Goal: Transaction & Acquisition: Obtain resource

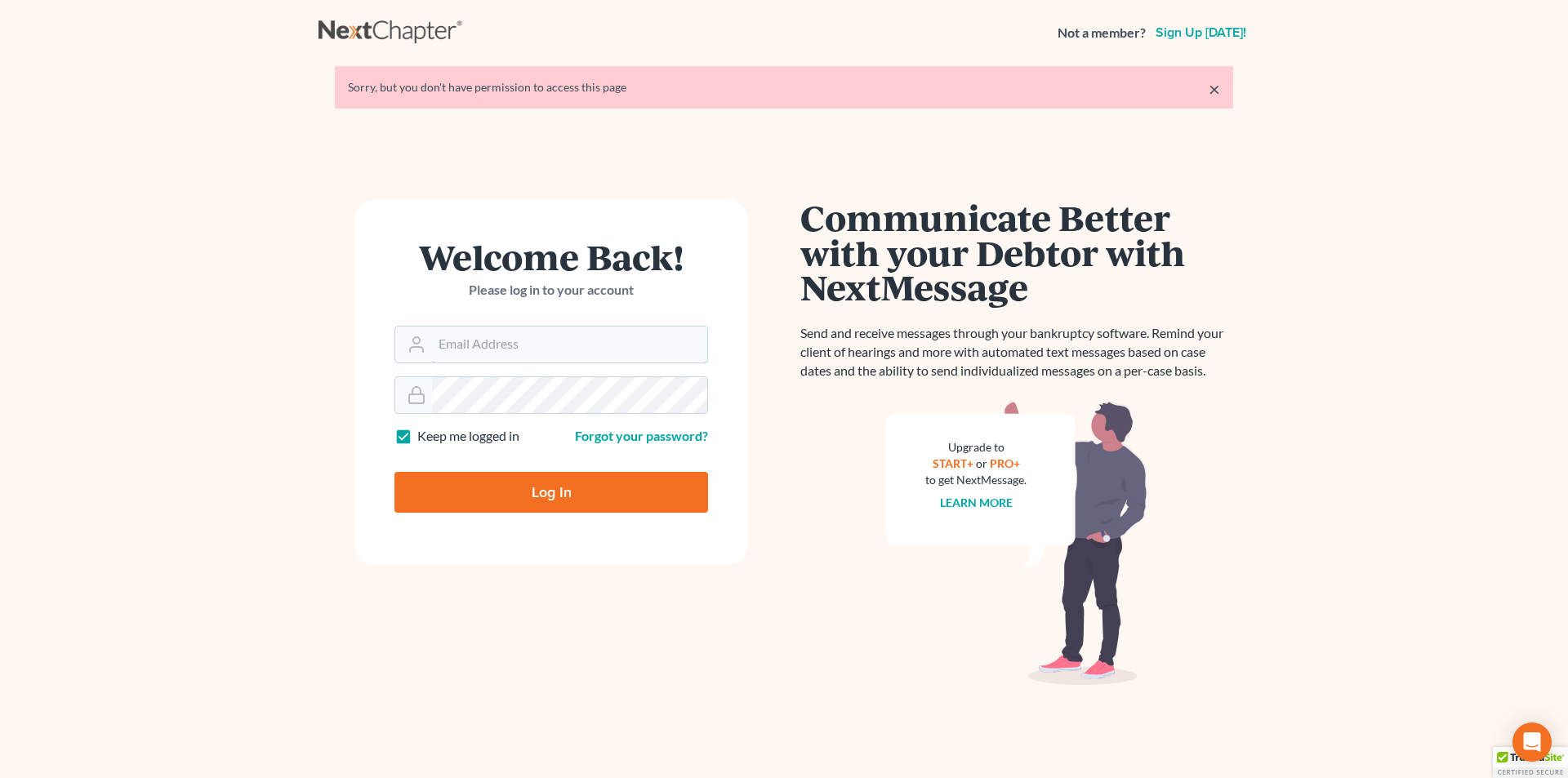
type input "[EMAIL_ADDRESS][DOMAIN_NAME]"
click at [514, 495] on input "Log In" at bounding box center [551, 492] width 314 height 40
type input "Thinking..."
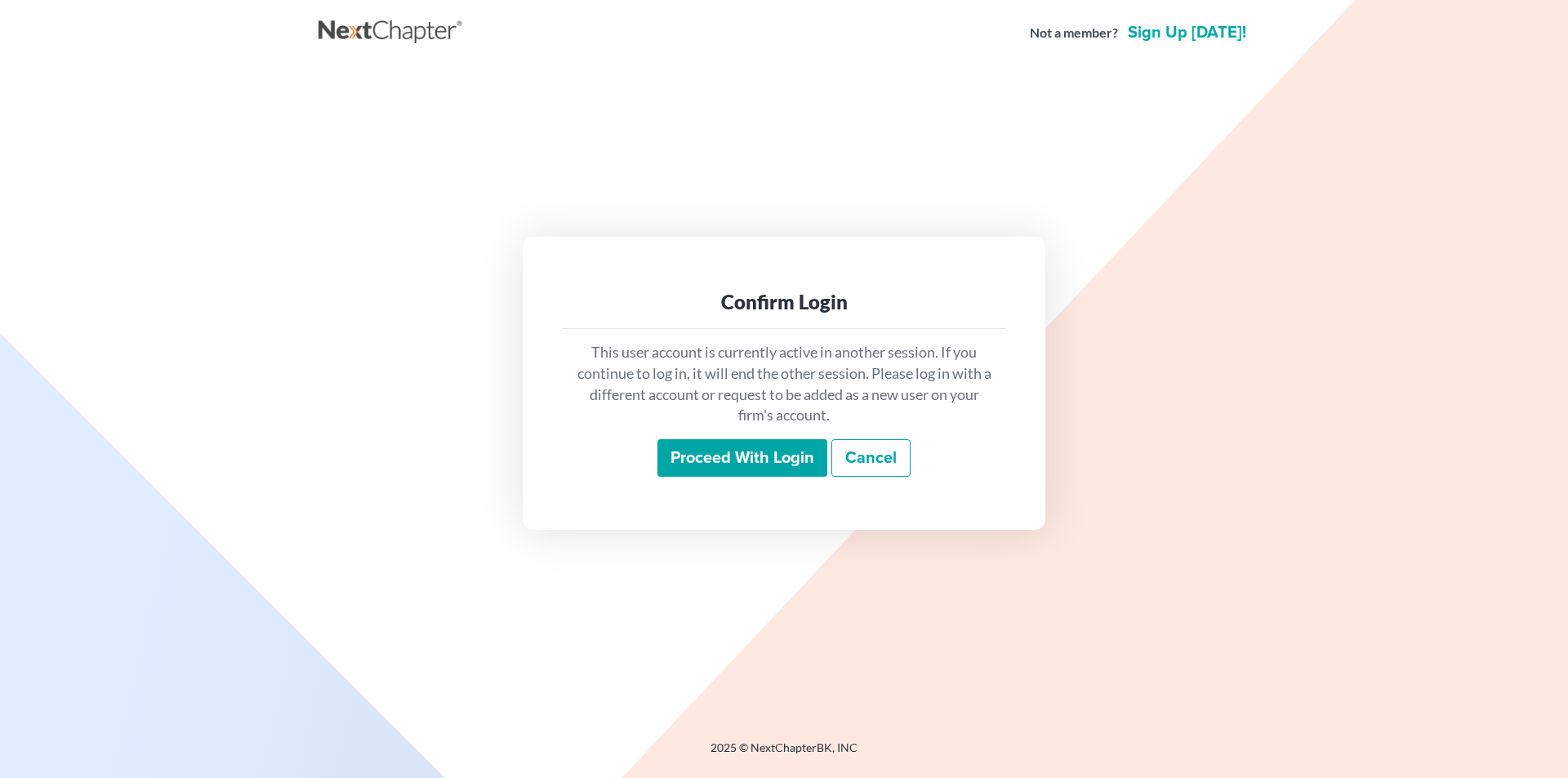
click at [731, 450] on input "Proceed with login" at bounding box center [742, 458] width 170 height 38
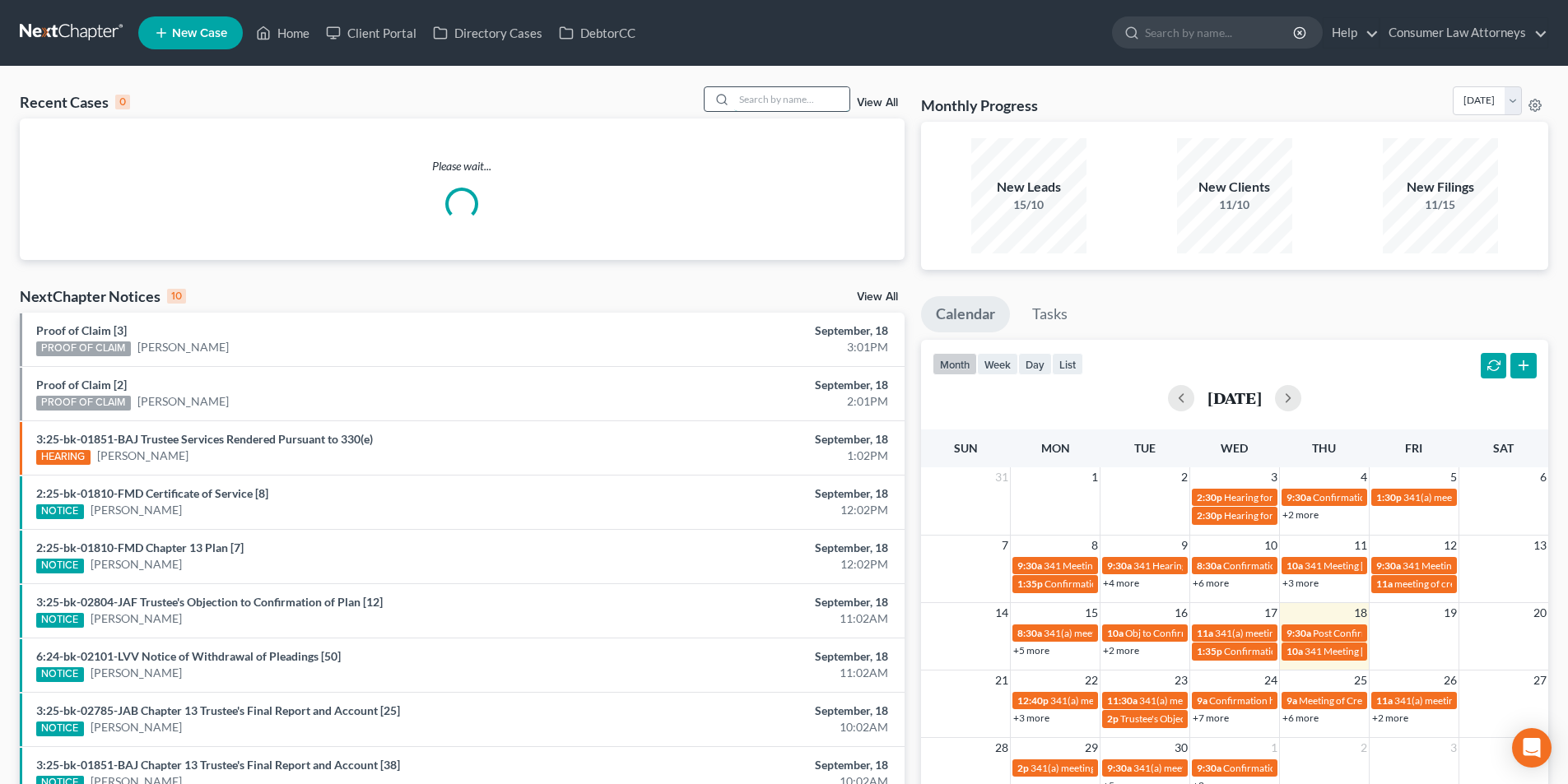
click at [776, 90] on input "search" at bounding box center [792, 98] width 115 height 24
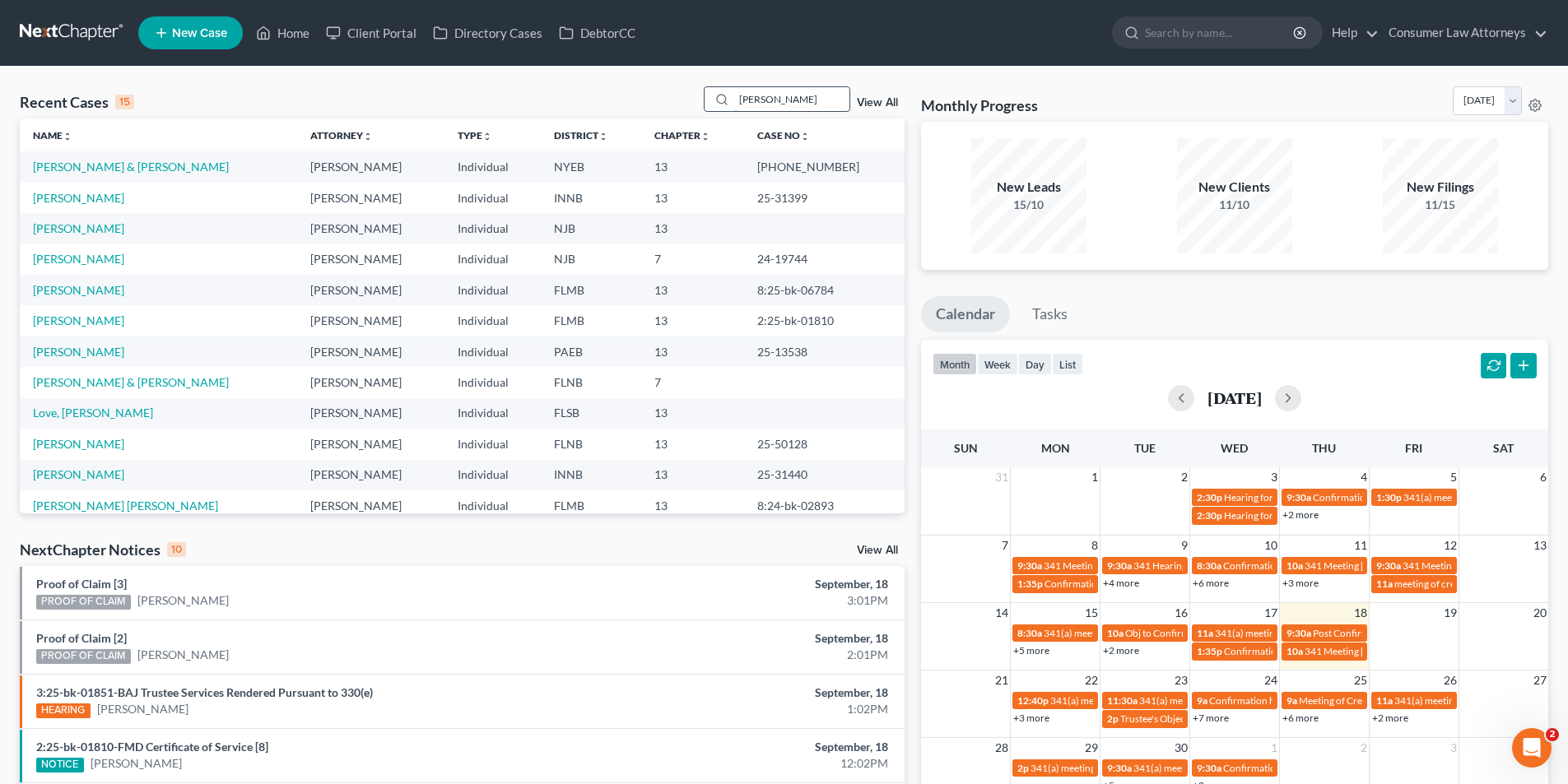
type input "Jennifer Fowler"
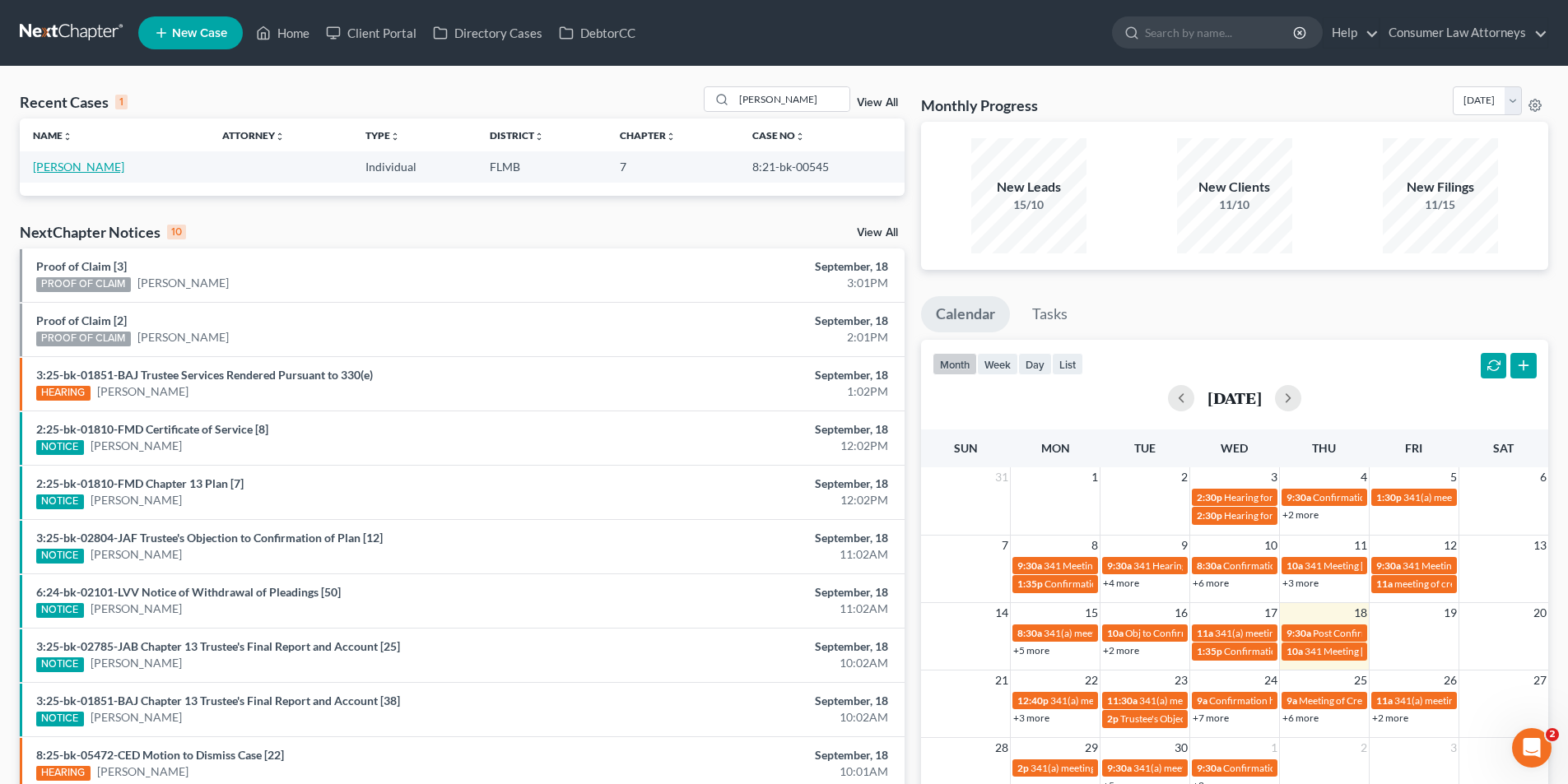
click at [78, 170] on link "[PERSON_NAME]" at bounding box center [78, 167] width 91 height 14
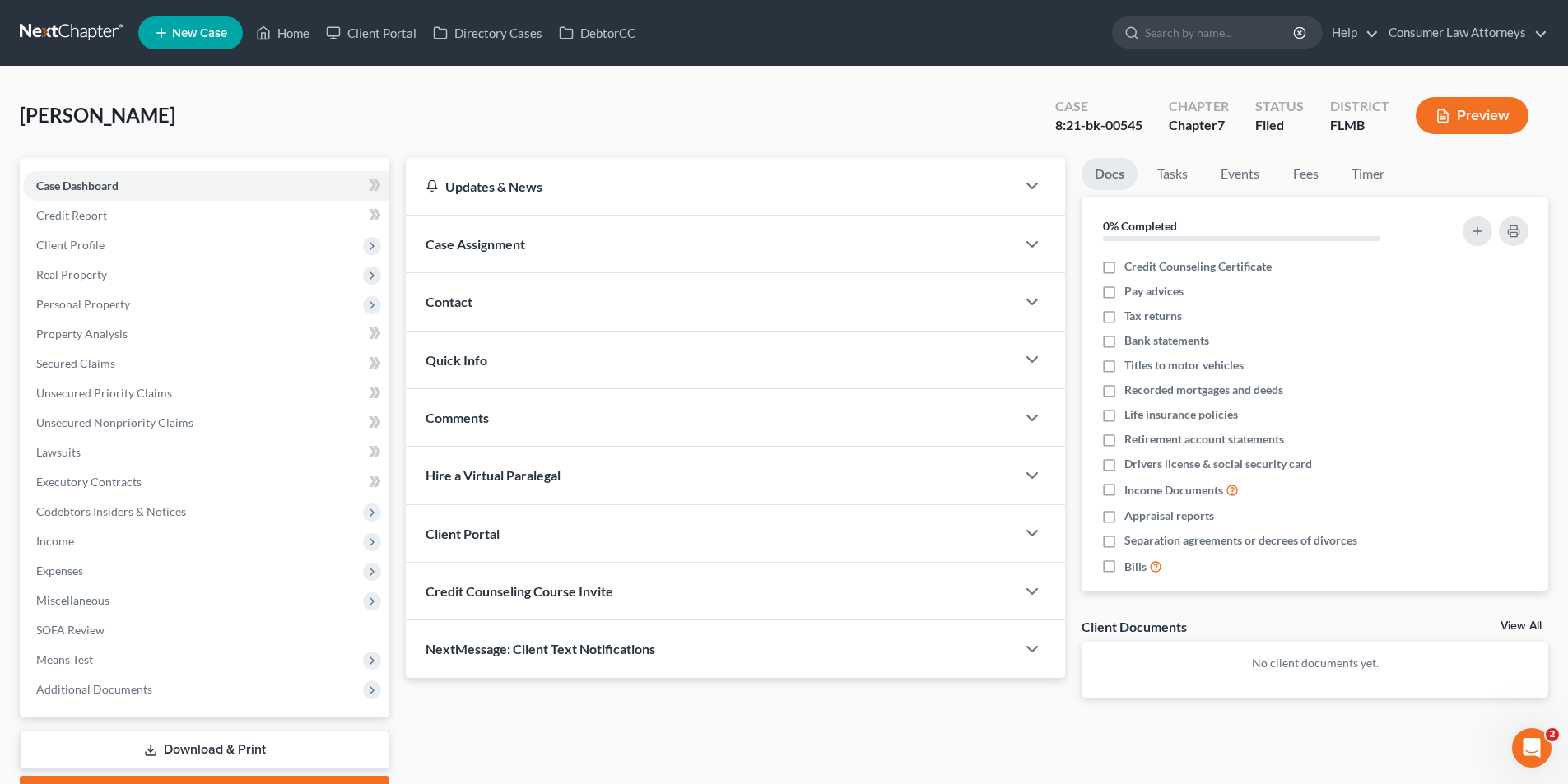
scroll to position [90, 0]
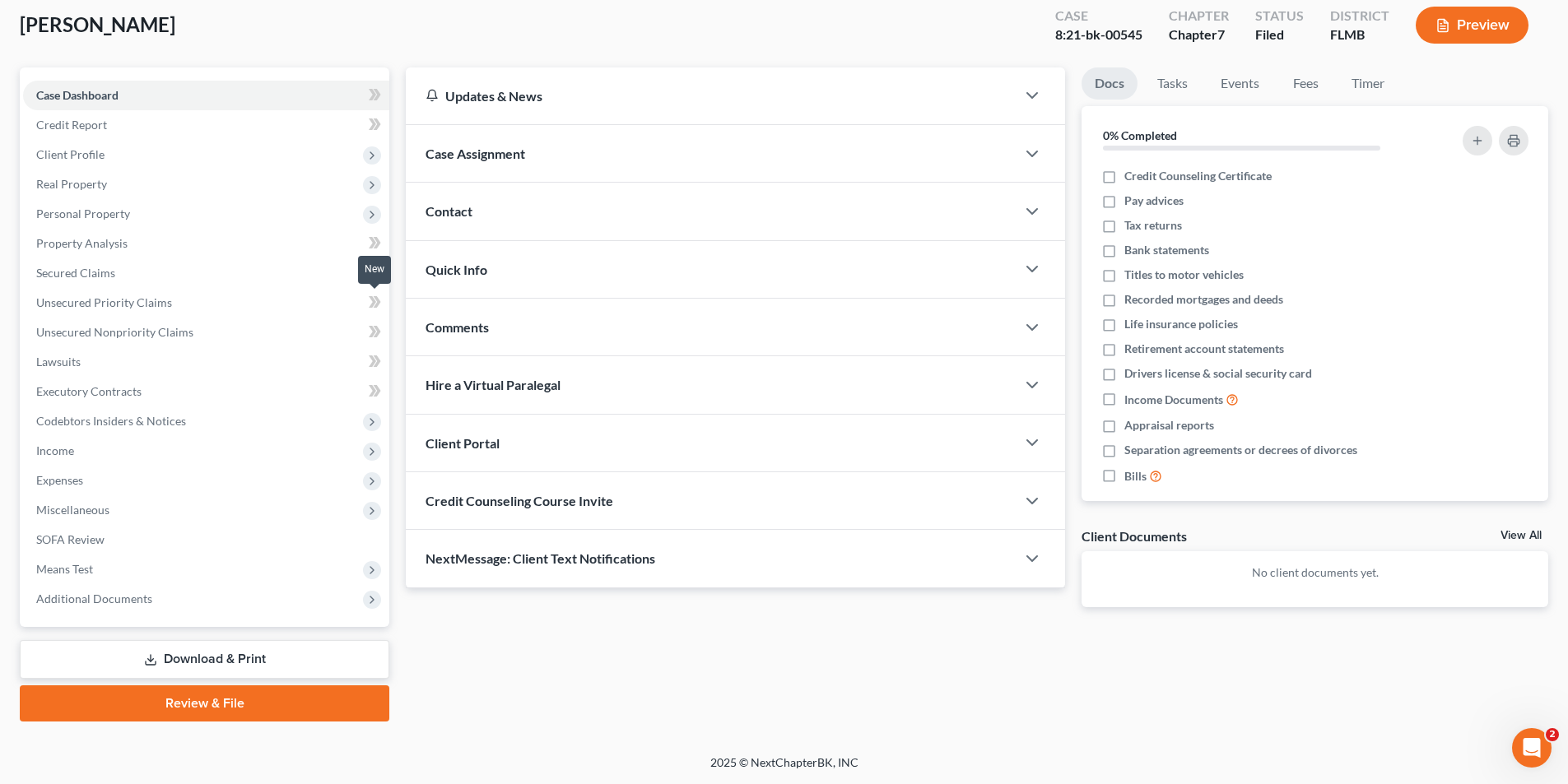
click at [371, 298] on icon at bounding box center [372, 301] width 7 height 12
click at [268, 655] on link "Download & Print" at bounding box center [204, 660] width 370 height 39
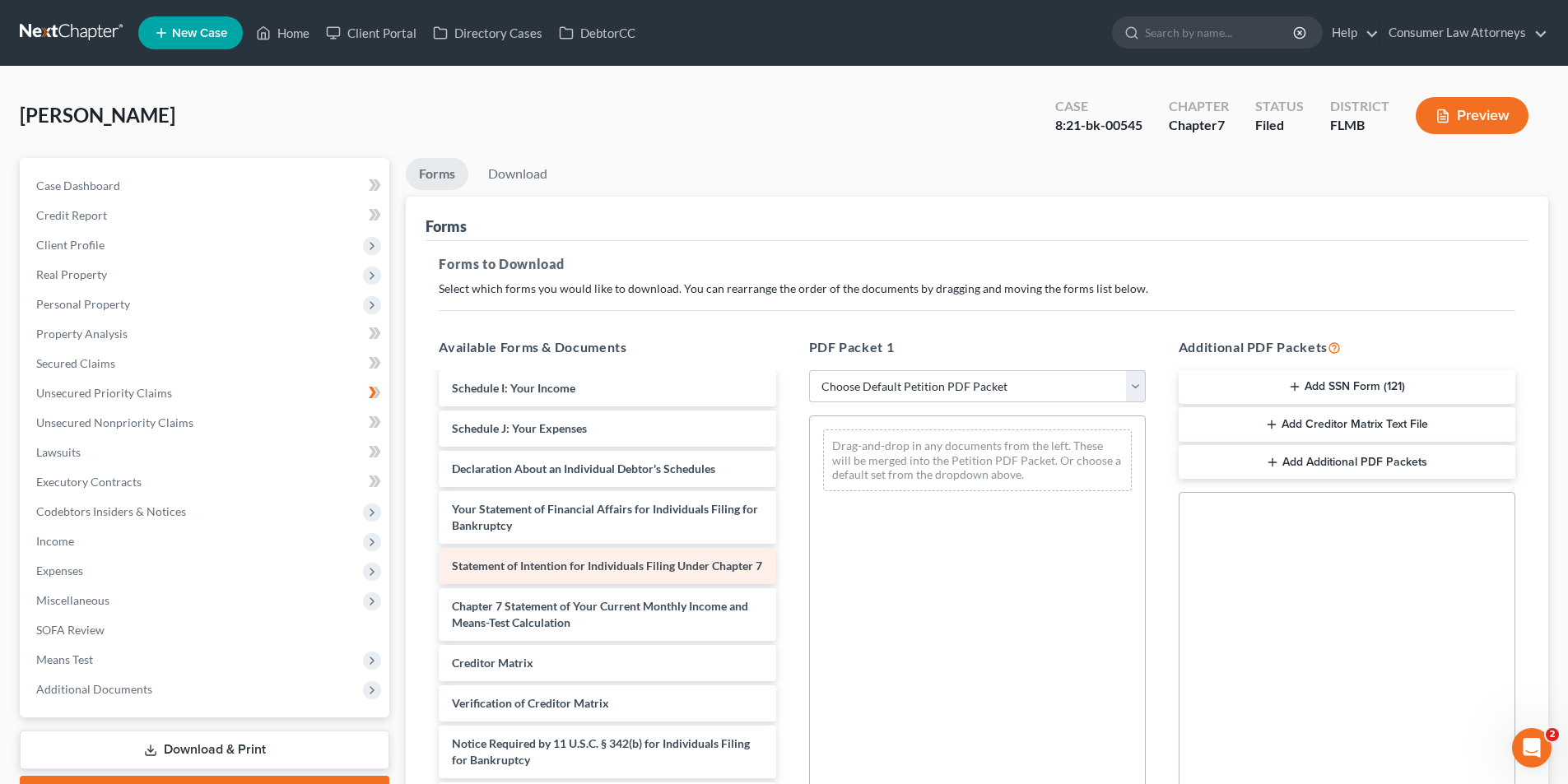
scroll to position [195, 0]
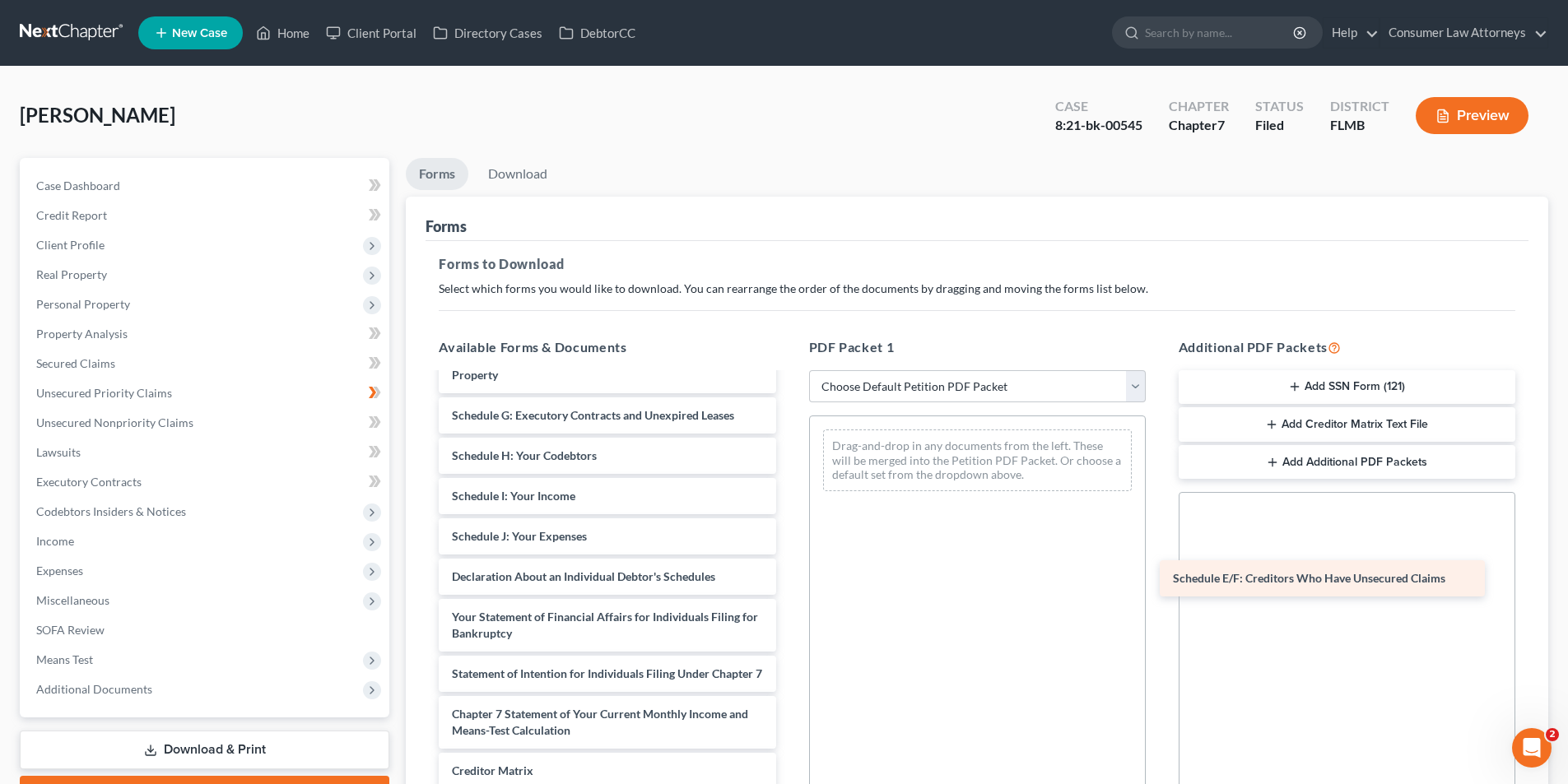
drag, startPoint x: 554, startPoint y: 421, endPoint x: 1275, endPoint y: 583, distance: 739.0
click at [789, 583] on div "Schedule E/F: Creditors Who Have Unsecured Claims Voluntary Petition for Indivi…" at bounding box center [607, 552] width 363 height 747
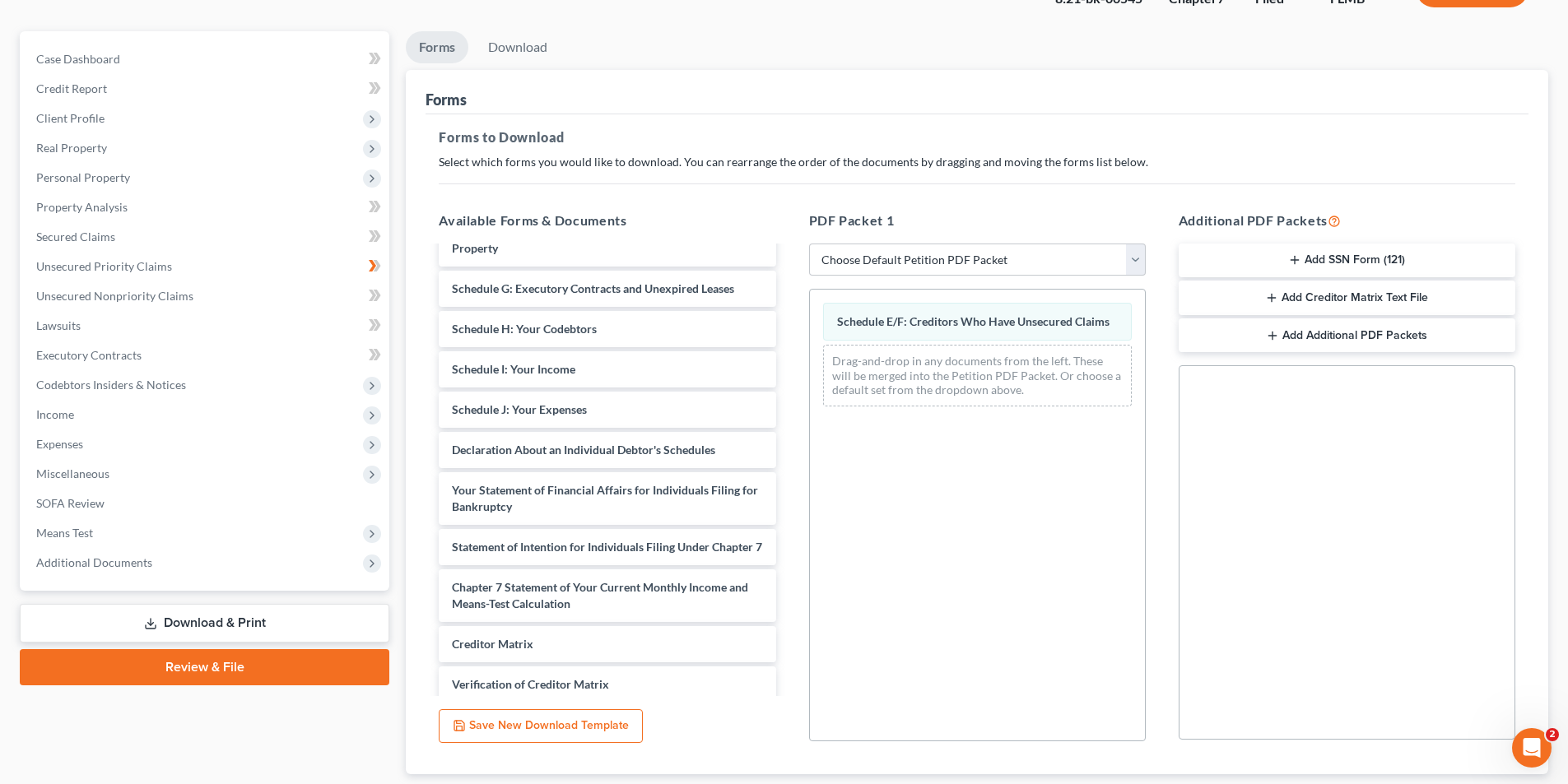
scroll to position [232, 0]
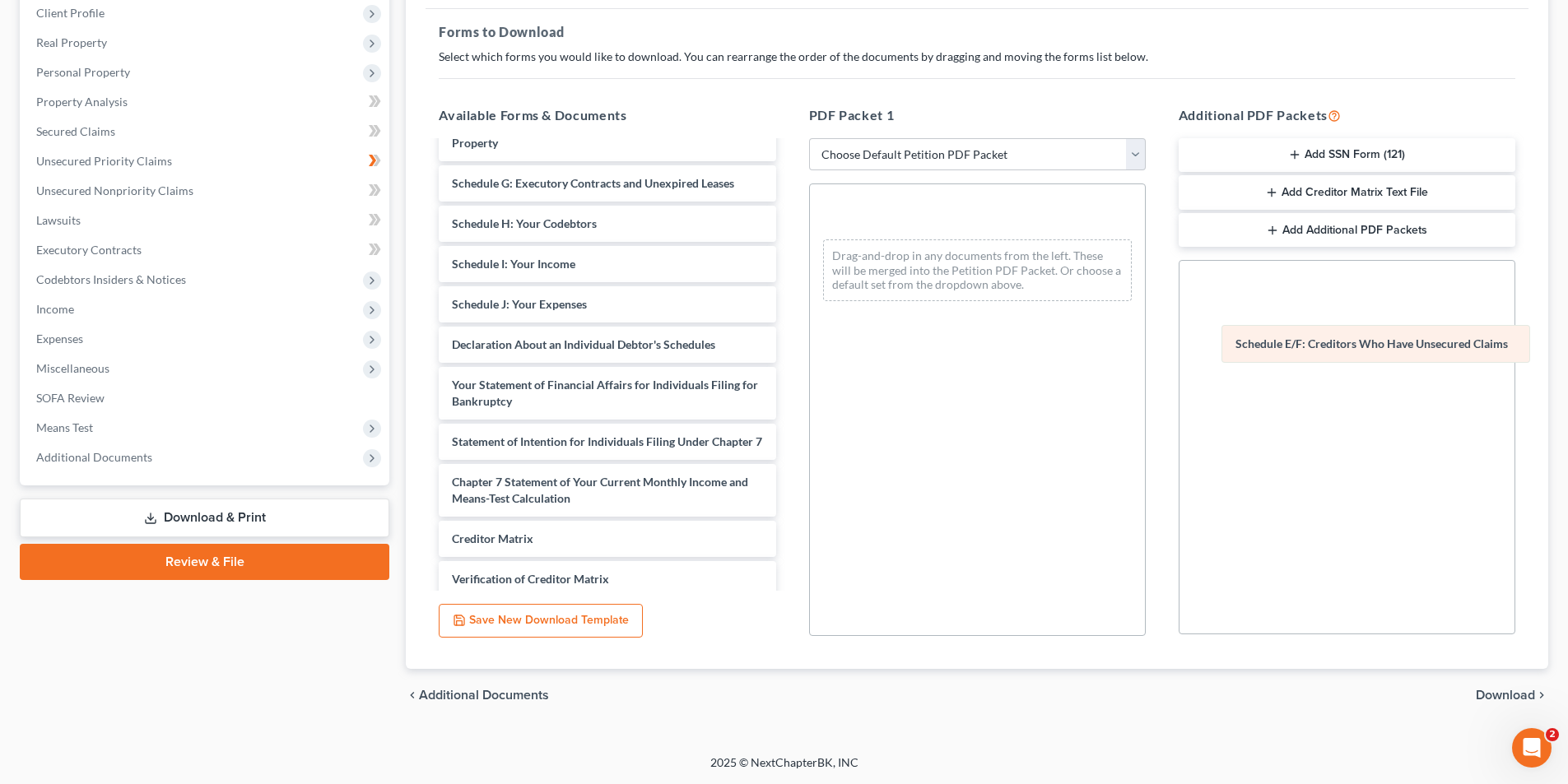
drag, startPoint x: 924, startPoint y: 213, endPoint x: 1338, endPoint y: 340, distance: 433.0
click at [1145, 314] on div "Schedule E/F: Creditors Who Have Unsecured Claims Schedule E/F: Creditors Who H…" at bounding box center [978, 249] width 335 height 130
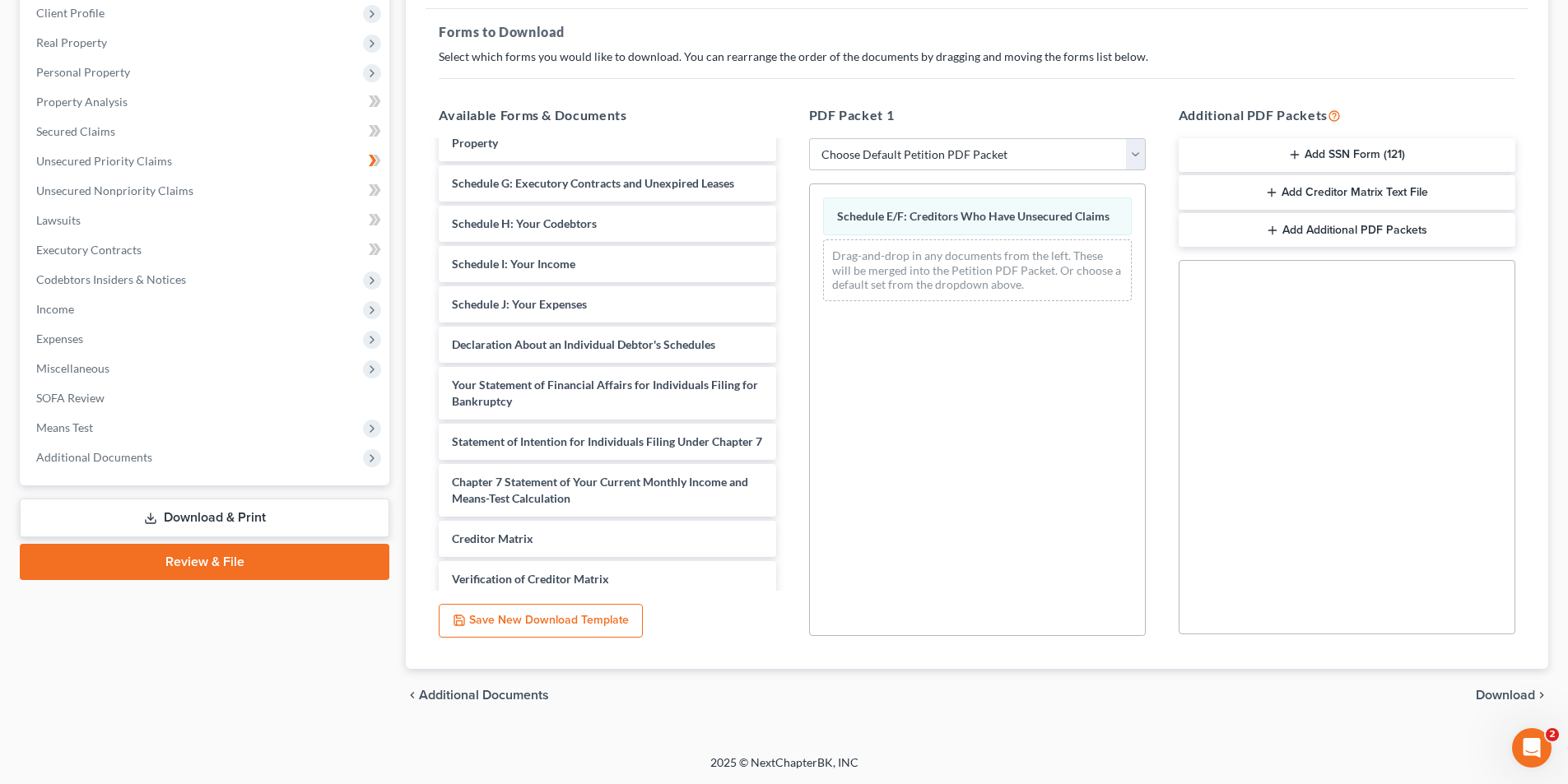
click at [1490, 689] on span "Download" at bounding box center [1505, 695] width 59 height 13
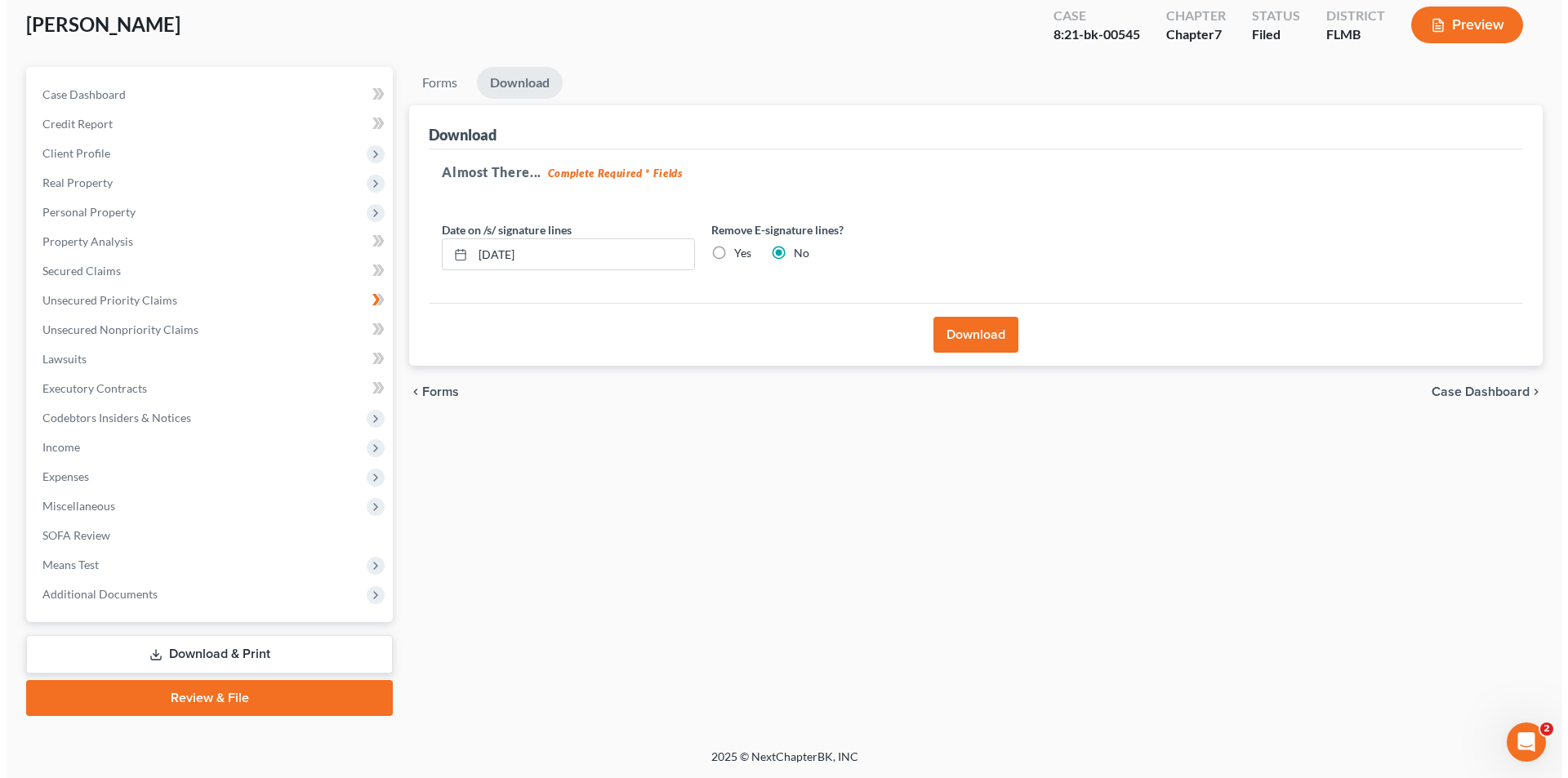
scroll to position [90, 0]
click at [975, 338] on button "Download" at bounding box center [969, 334] width 85 height 36
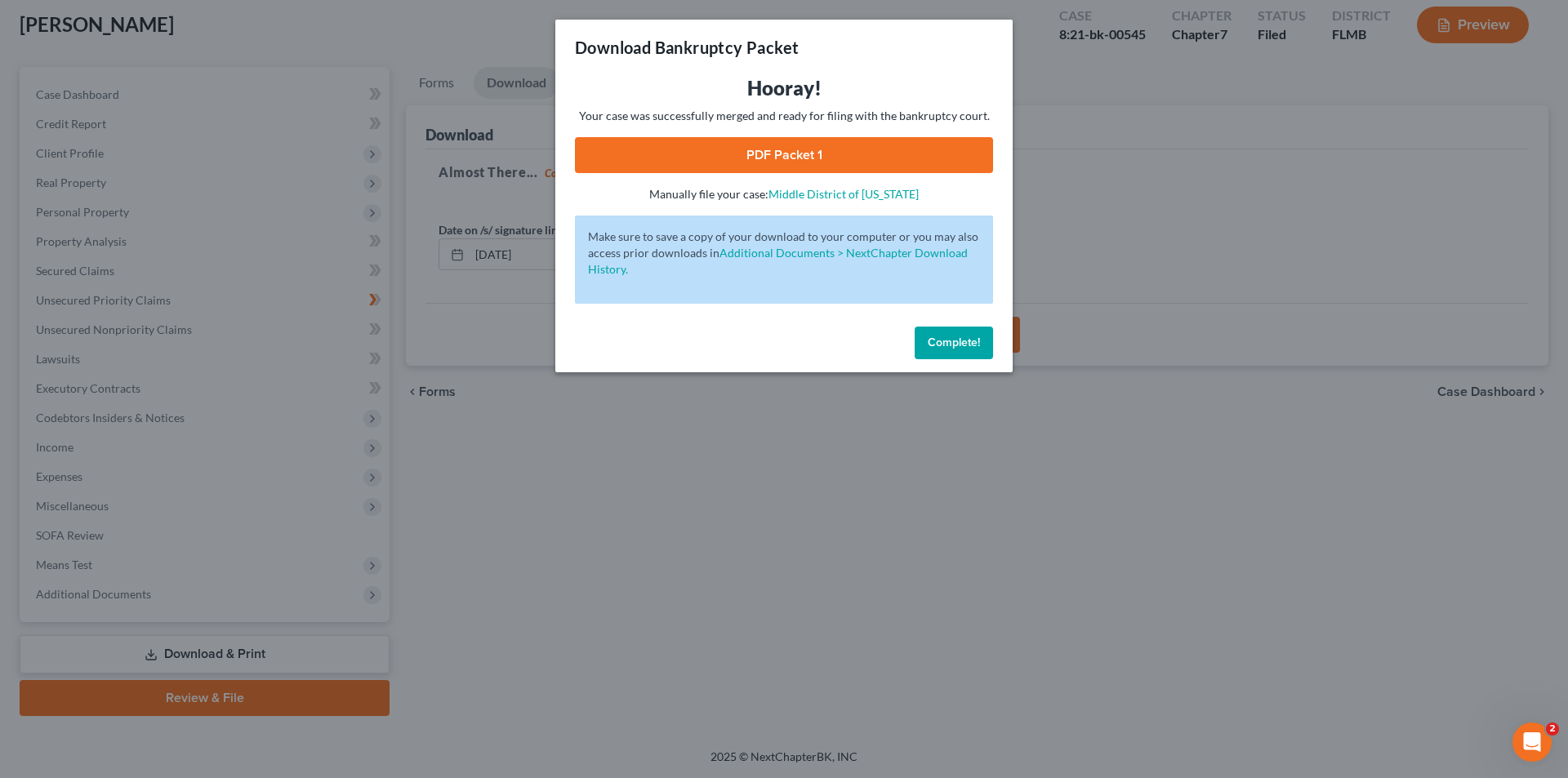
click at [938, 342] on span "Complete!" at bounding box center [953, 343] width 52 height 14
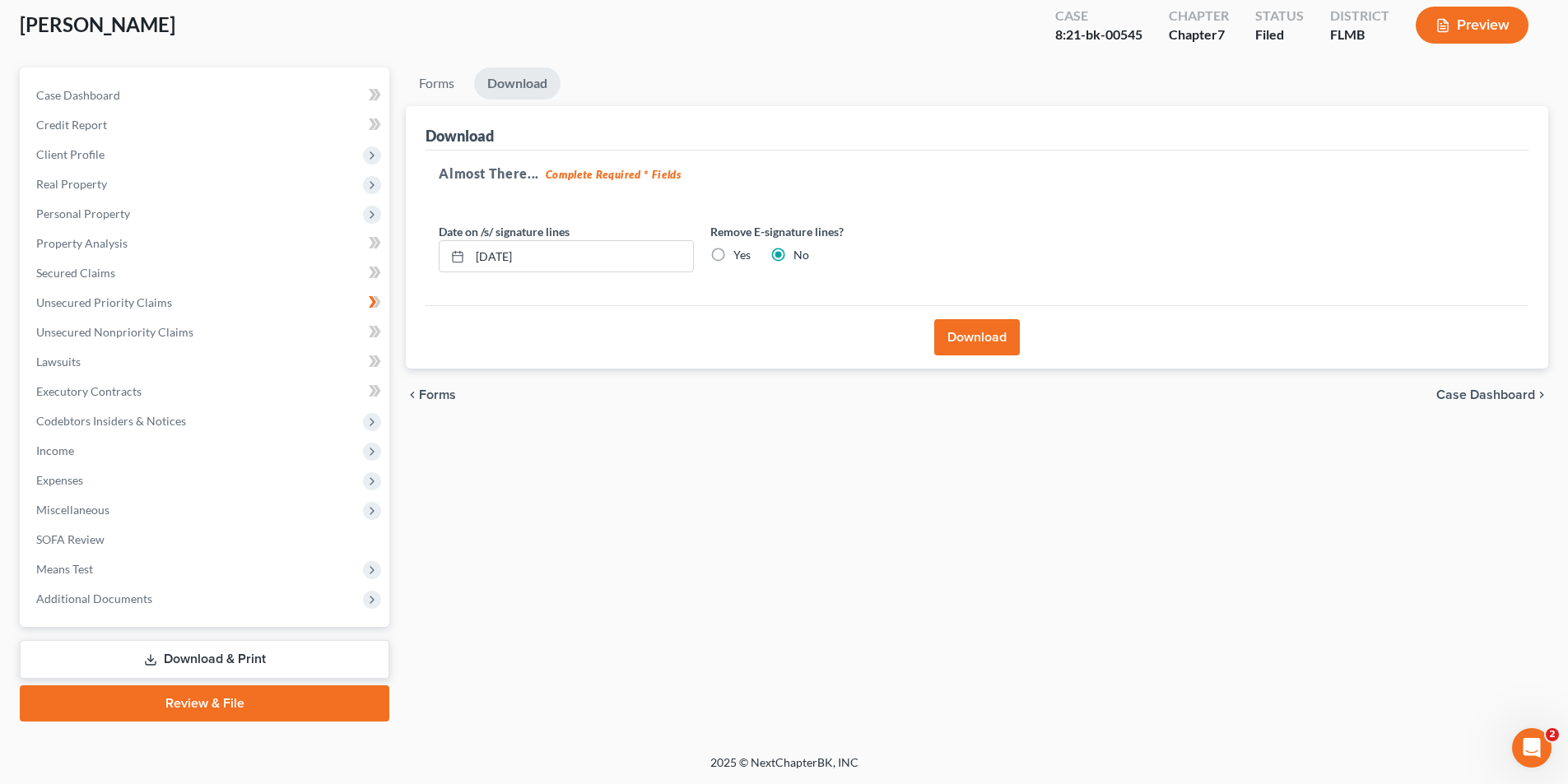
click at [971, 338] on button "Download" at bounding box center [977, 337] width 86 height 36
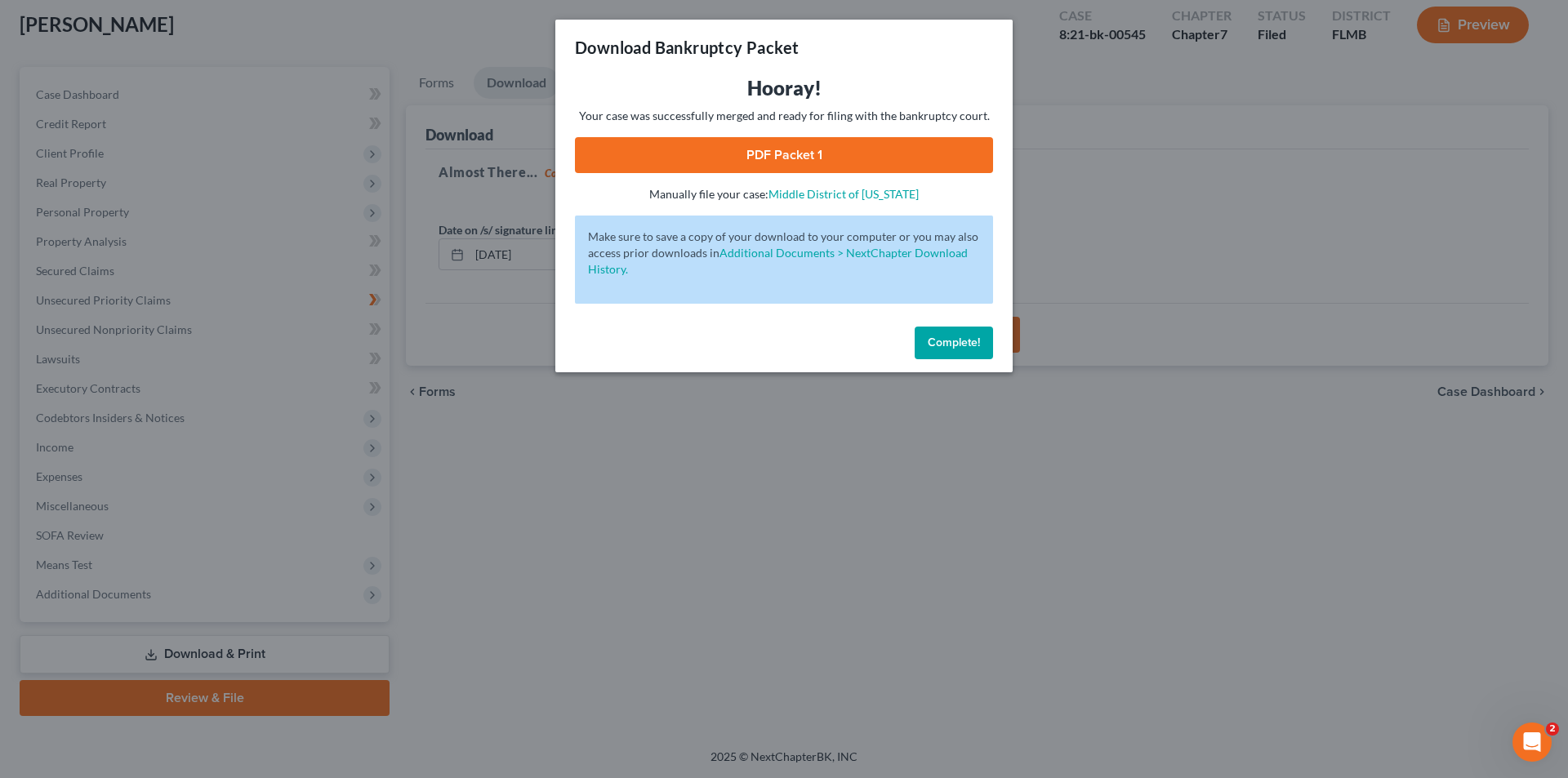
click at [822, 163] on link "PDF Packet 1" at bounding box center [784, 155] width 418 height 36
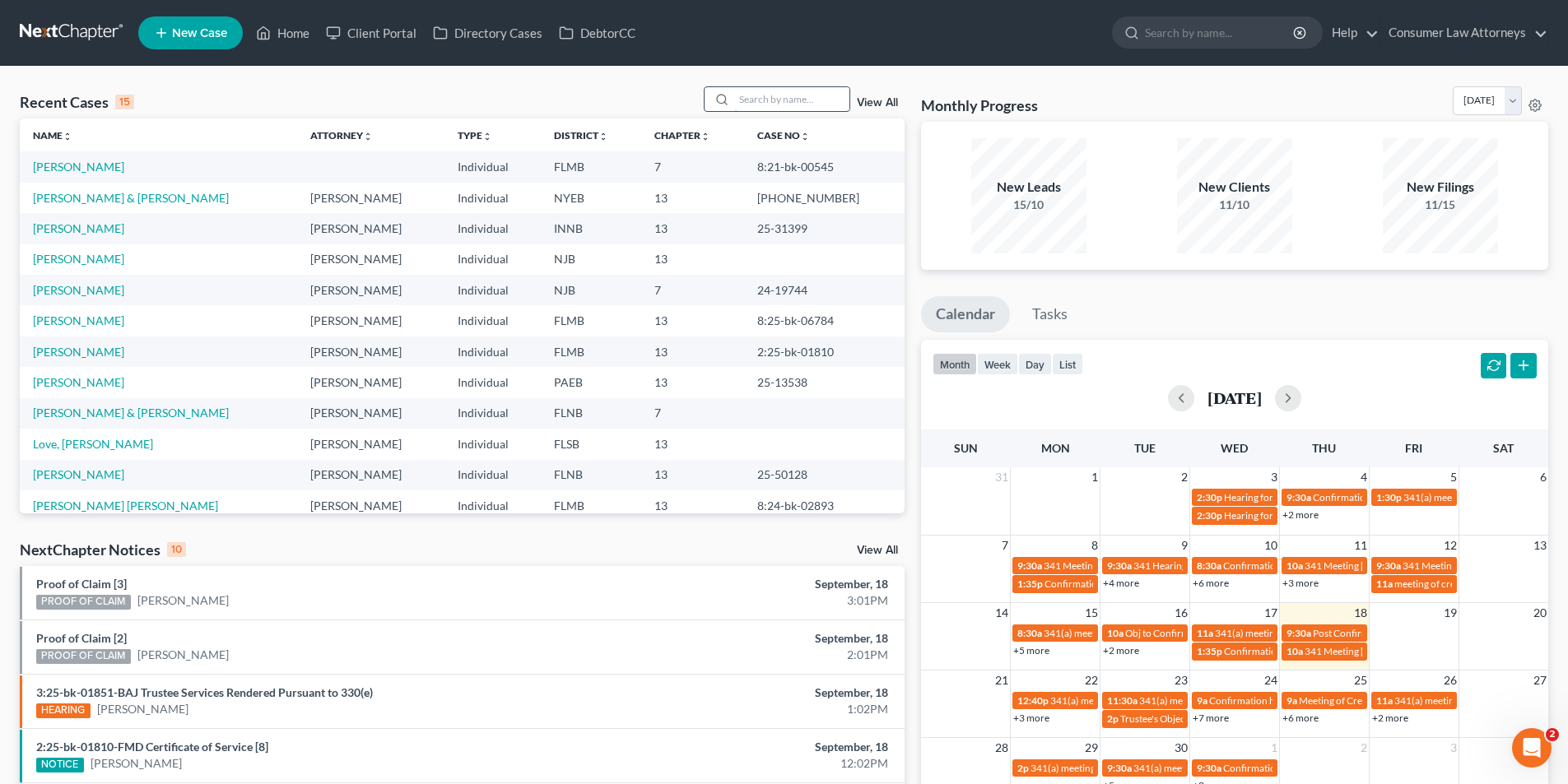
click at [807, 98] on input "search" at bounding box center [792, 98] width 115 height 24
click at [885, 25] on ul "New Case Home Client Portal Directory Cases DebtorCC - No Result - See all resu…" at bounding box center [843, 33] width 1410 height 43
click at [740, 96] on input "search" at bounding box center [792, 98] width 115 height 24
type input "Erdman"
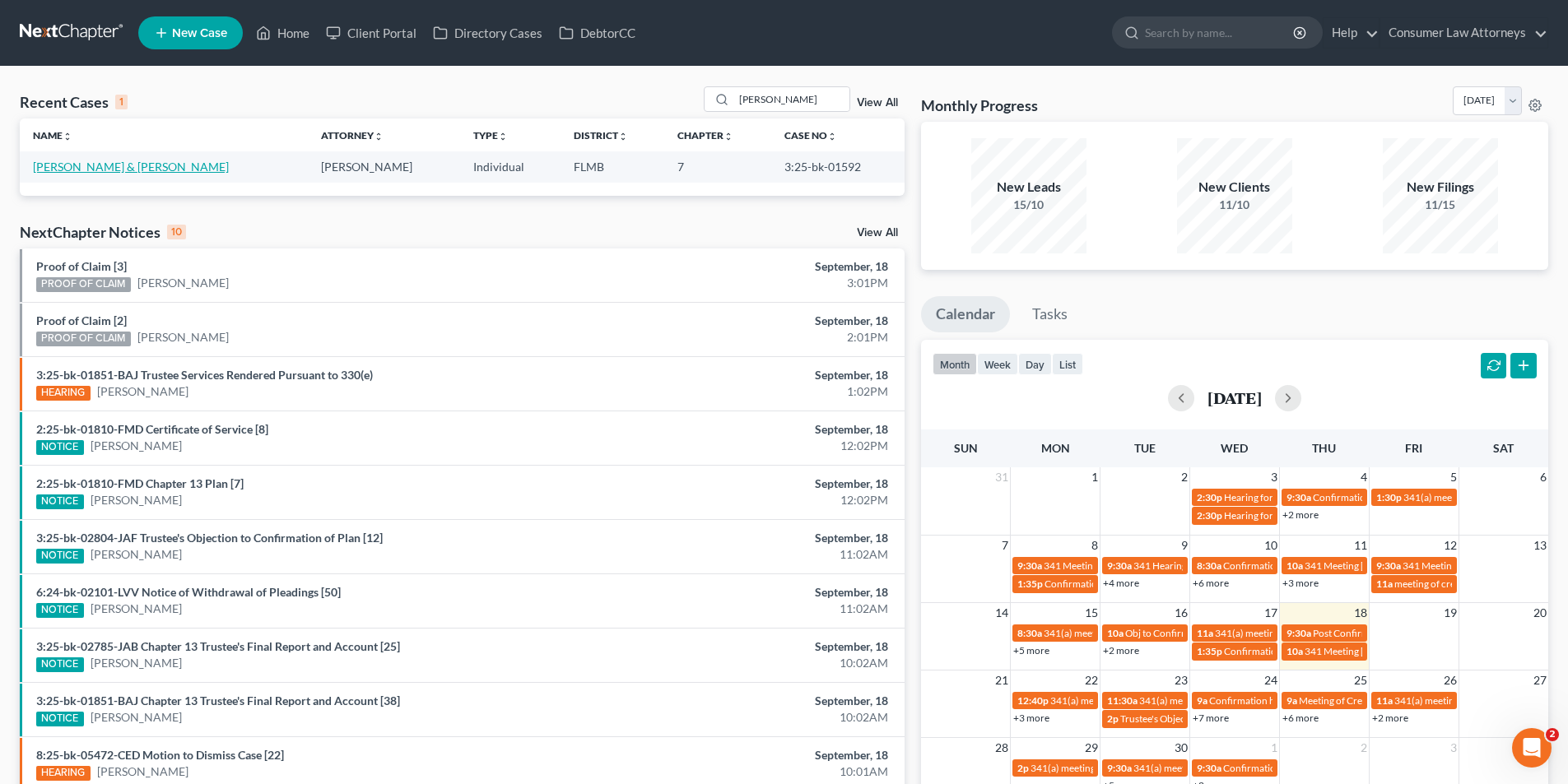
click at [114, 164] on link "Erdman, David & Misty" at bounding box center [130, 167] width 196 height 14
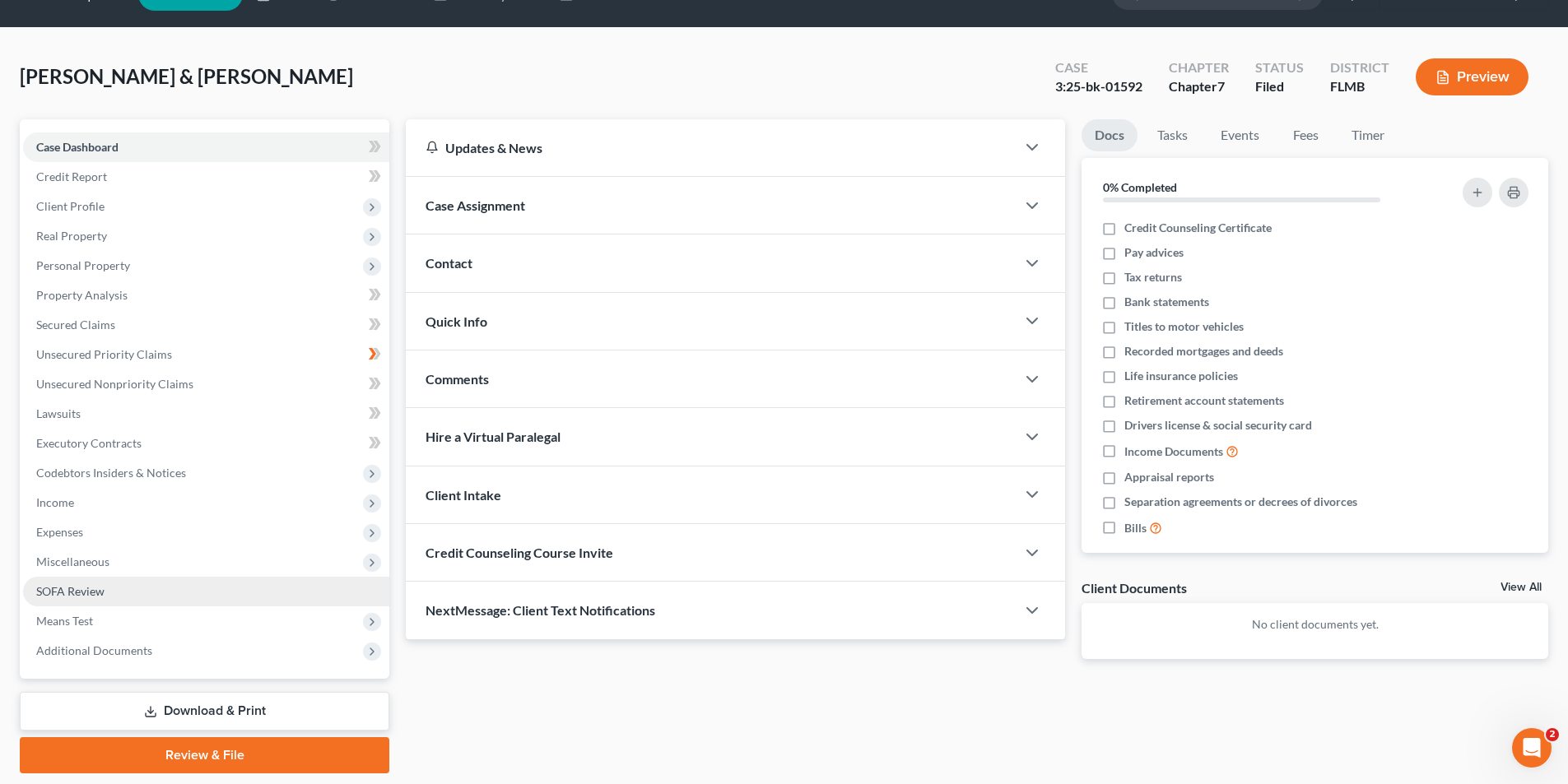
scroll to position [90, 0]
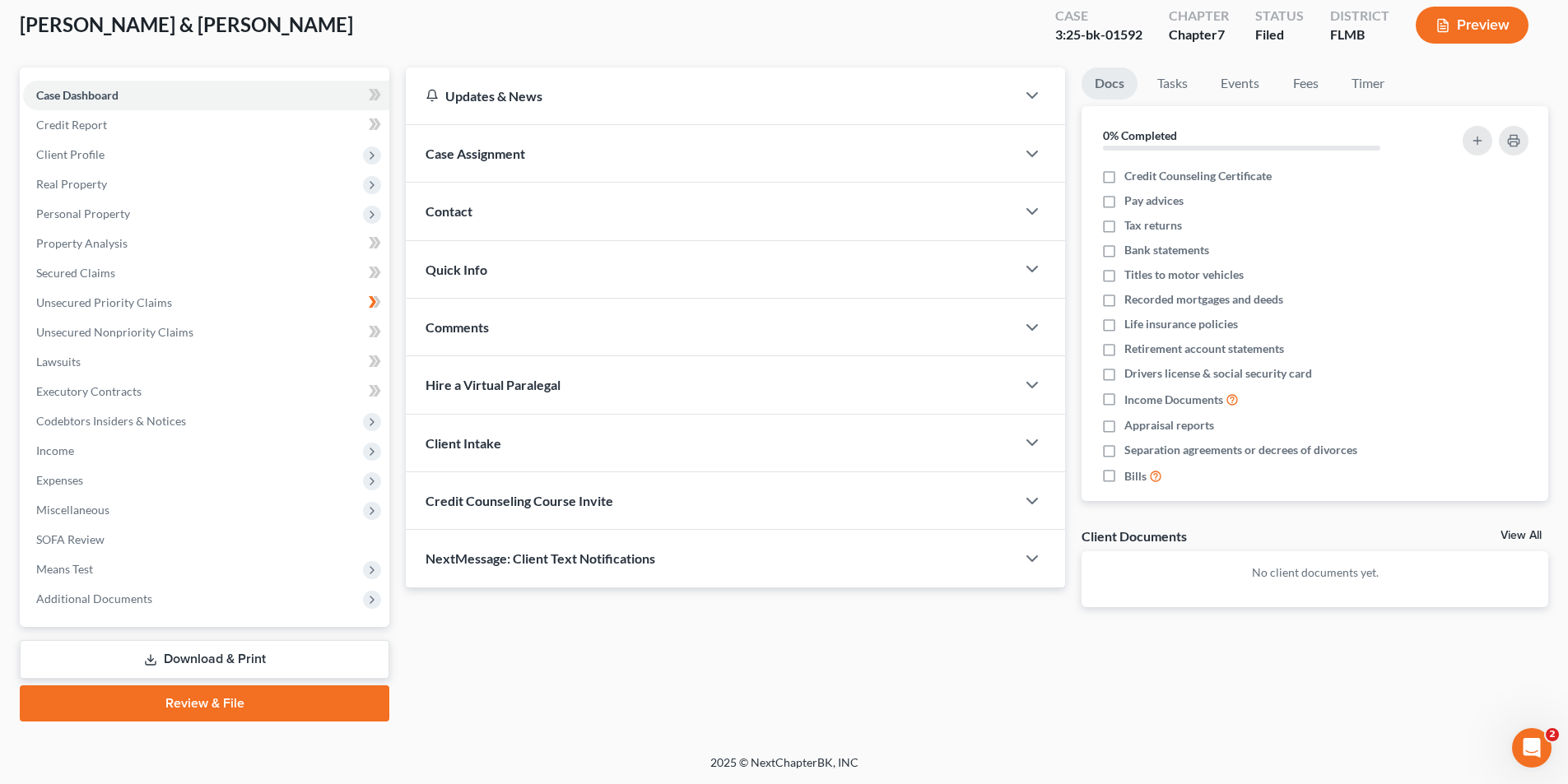
click at [282, 656] on link "Download & Print" at bounding box center [204, 660] width 370 height 39
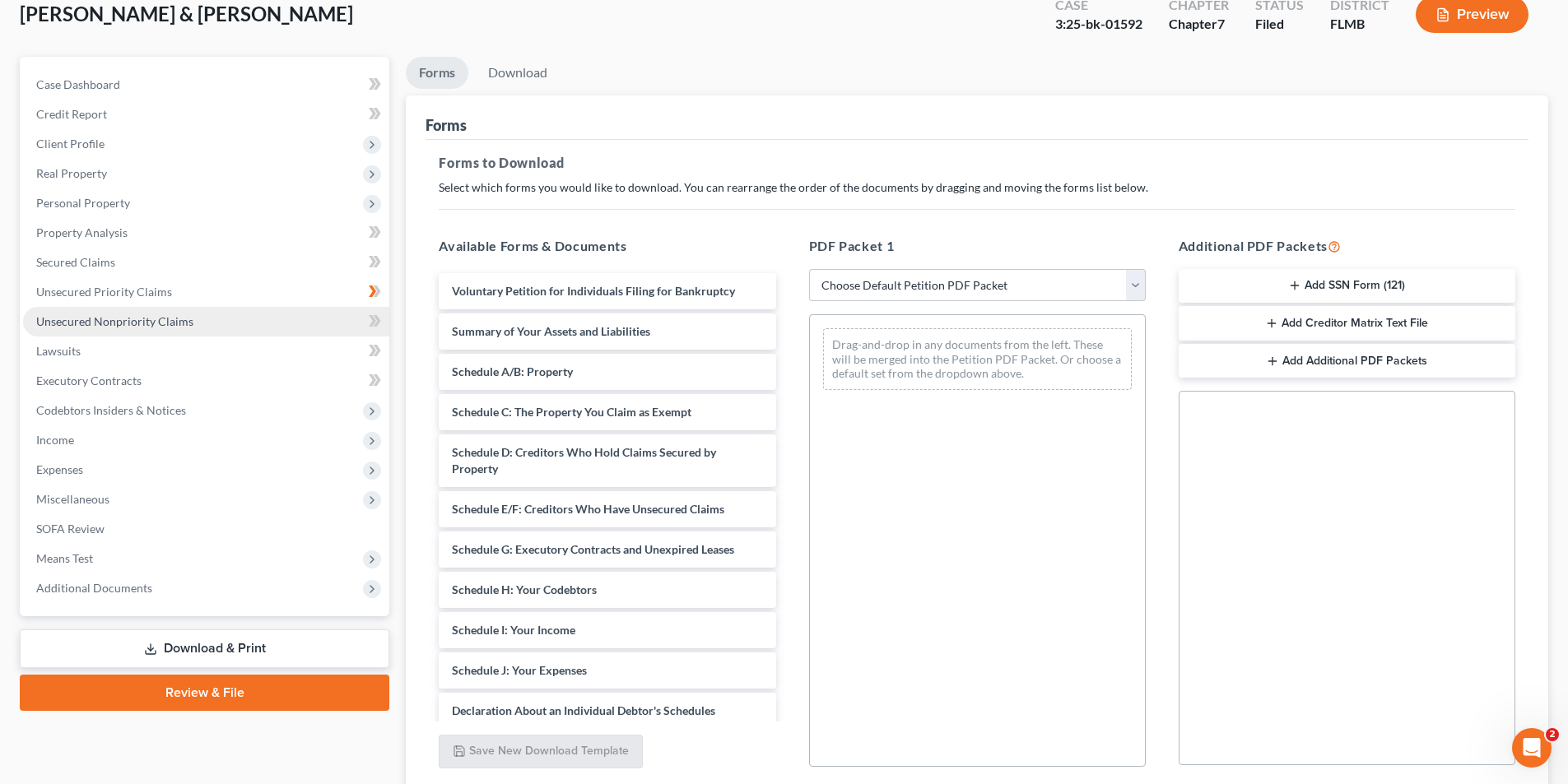
scroll to position [232, 0]
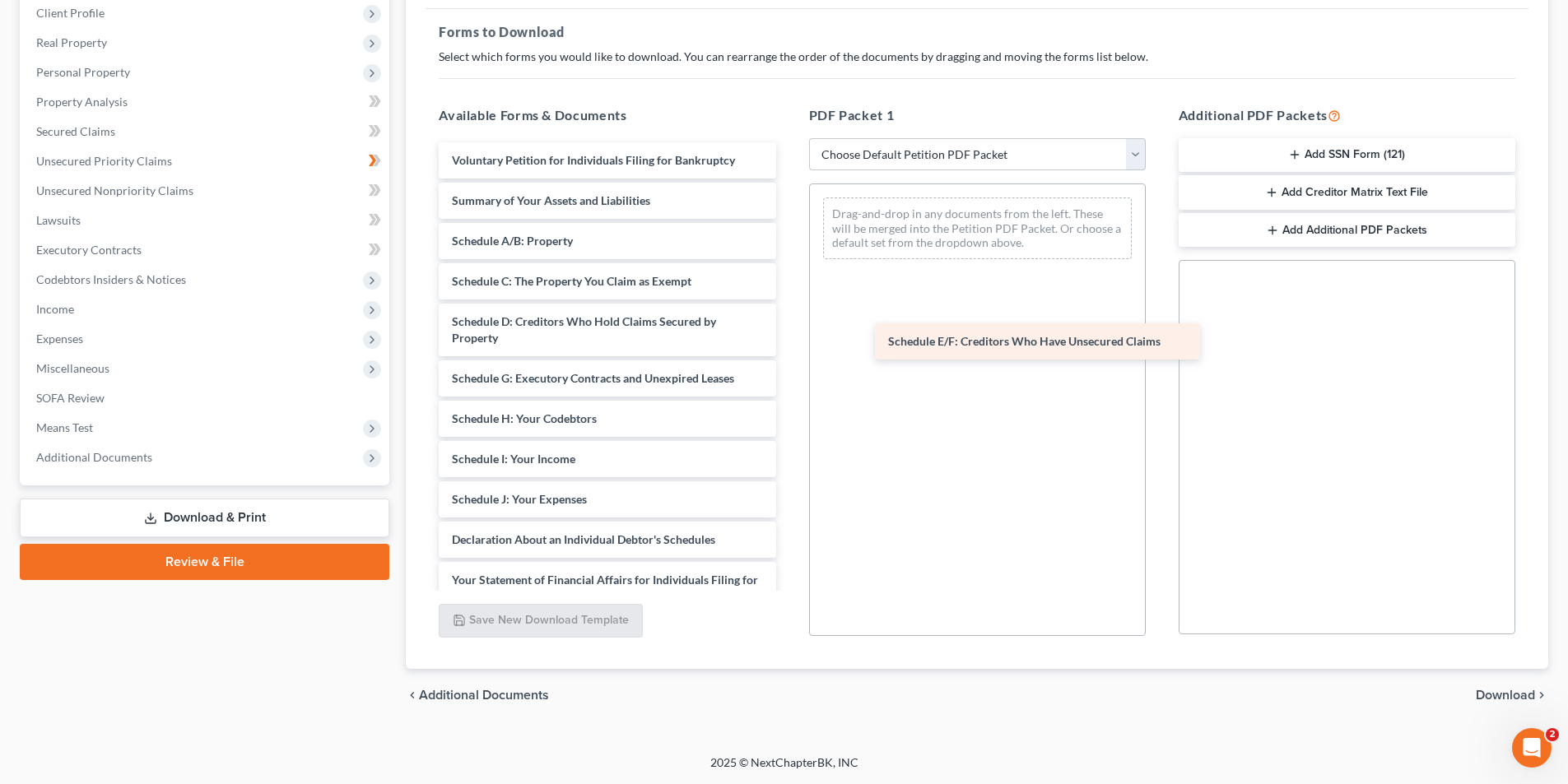
drag, startPoint x: 546, startPoint y: 376, endPoint x: 974, endPoint y: 339, distance: 429.6
click at [789, 339] on div "Schedule E/F: Creditors Who Have Unsecured Claims Voluntary Petition for Indivi…" at bounding box center [607, 516] width 363 height 747
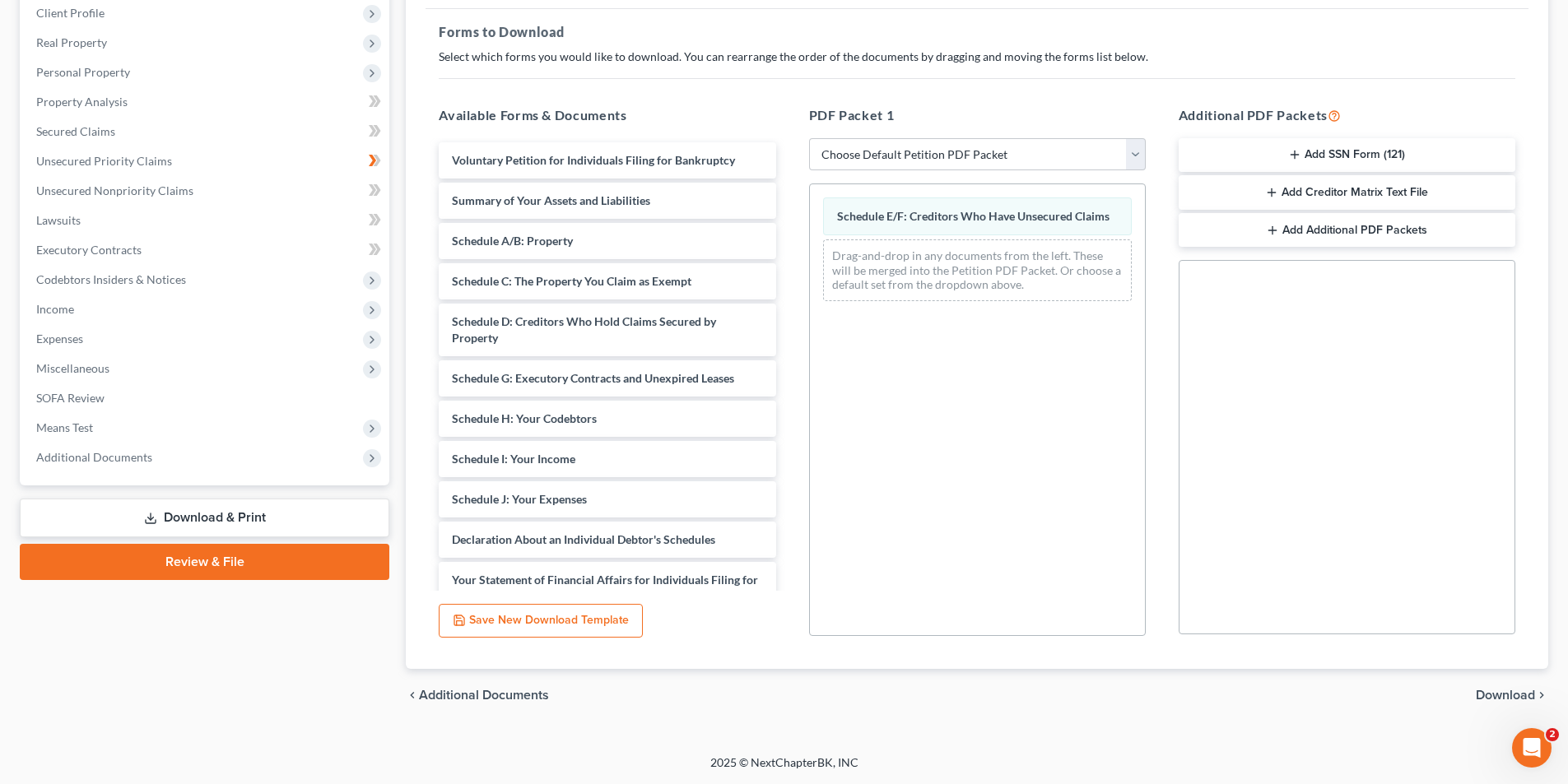
click at [1500, 698] on span "Download" at bounding box center [1505, 695] width 59 height 13
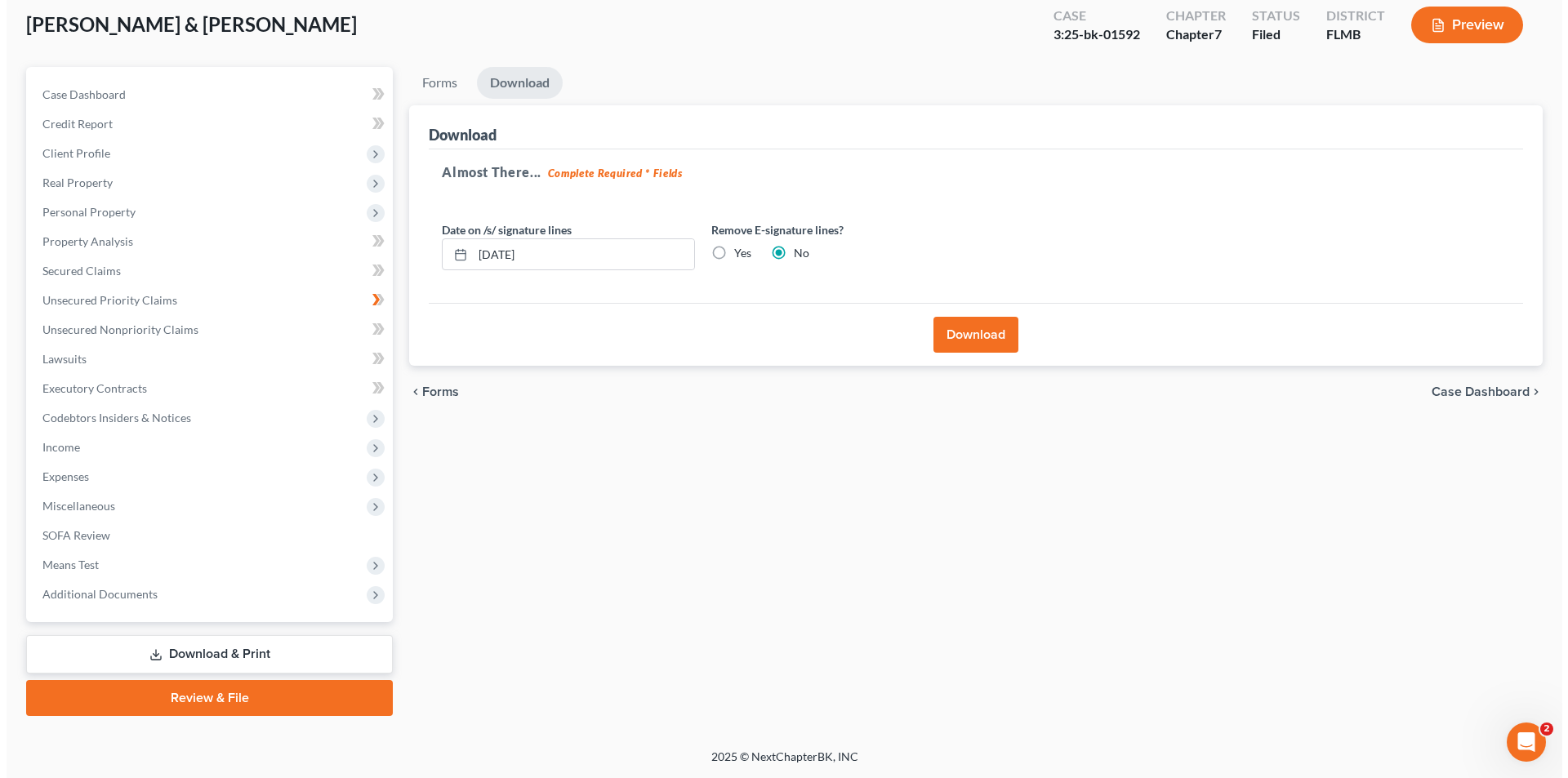
scroll to position [90, 0]
click at [981, 336] on button "Download" at bounding box center [969, 334] width 85 height 36
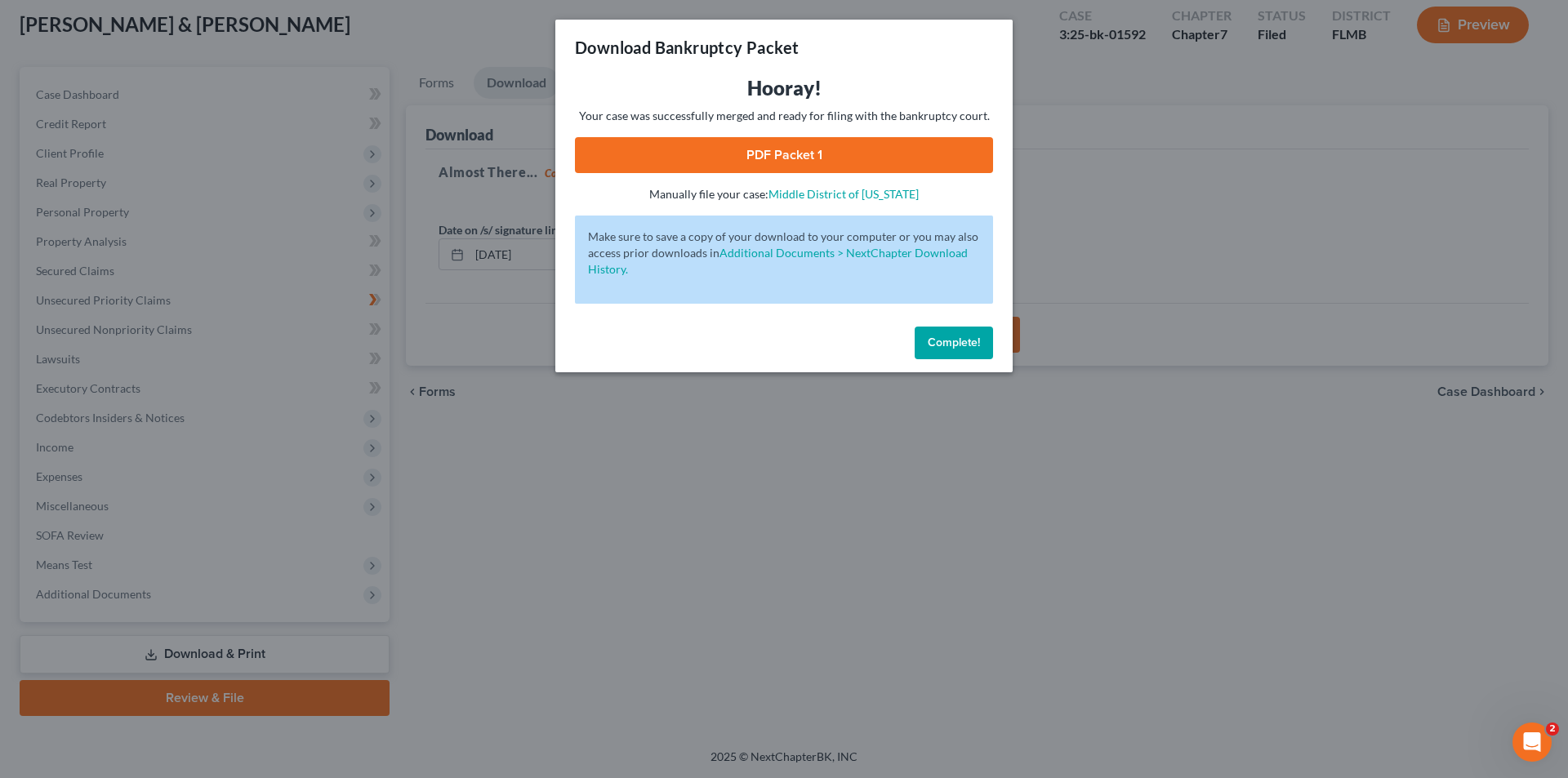
click at [864, 146] on link "PDF Packet 1" at bounding box center [784, 155] width 418 height 36
